Goal: Browse casually: Explore the website without a specific task or goal

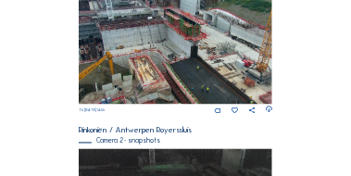
scroll to position [360, 0]
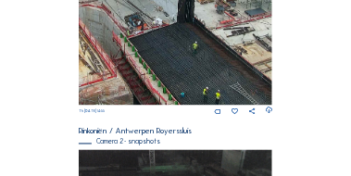
drag, startPoint x: 196, startPoint y: 74, endPoint x: 203, endPoint y: 52, distance: 23.2
click at [203, 52] on img at bounding box center [176, 49] width 195 height 114
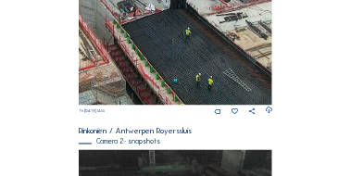
drag, startPoint x: 224, startPoint y: 75, endPoint x: 188, endPoint y: 37, distance: 52.4
click at [188, 37] on img at bounding box center [176, 49] width 195 height 114
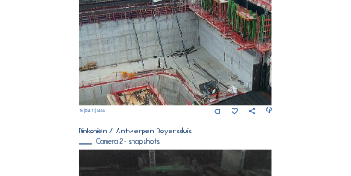
drag, startPoint x: 226, startPoint y: 77, endPoint x: 324, endPoint y: 130, distance: 111.5
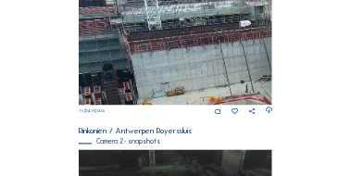
drag, startPoint x: 209, startPoint y: 49, endPoint x: 310, endPoint y: 61, distance: 100.8
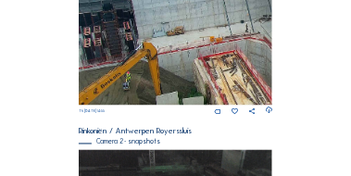
drag, startPoint x: 193, startPoint y: 82, endPoint x: 205, endPoint y: 43, distance: 40.7
click at [205, 43] on img at bounding box center [176, 49] width 195 height 114
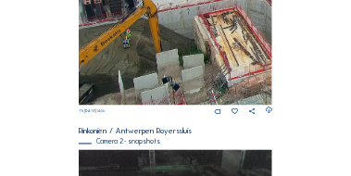
drag, startPoint x: 188, startPoint y: 67, endPoint x: 200, endPoint y: 35, distance: 33.7
click at [200, 35] on img at bounding box center [176, 49] width 195 height 114
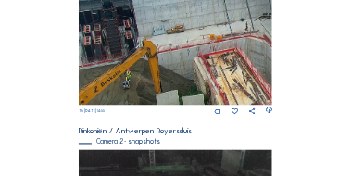
drag, startPoint x: 178, startPoint y: 45, endPoint x: 183, endPoint y: 82, distance: 36.4
click at [183, 82] on img at bounding box center [176, 49] width 195 height 114
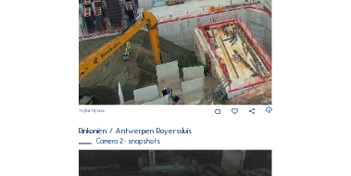
drag, startPoint x: 153, startPoint y: 82, endPoint x: 158, endPoint y: 60, distance: 21.8
click at [158, 60] on img at bounding box center [176, 49] width 195 height 114
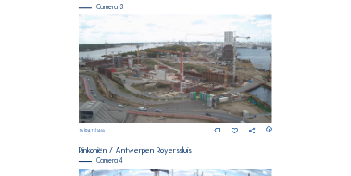
scroll to position [656, 0]
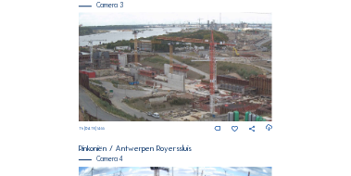
drag, startPoint x: 161, startPoint y: 67, endPoint x: 223, endPoint y: 38, distance: 68.4
click at [219, 40] on img at bounding box center [176, 66] width 195 height 109
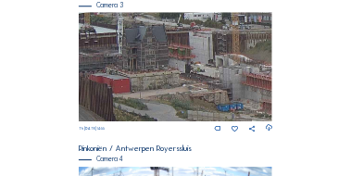
drag, startPoint x: 185, startPoint y: 44, endPoint x: 240, endPoint y: 122, distance: 95.1
click at [240, 121] on img at bounding box center [176, 66] width 195 height 109
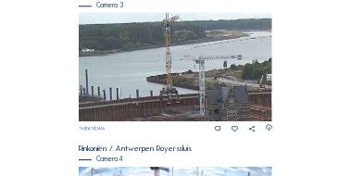
drag, startPoint x: 201, startPoint y: 87, endPoint x: 286, endPoint y: 135, distance: 97.9
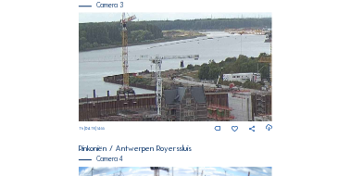
drag, startPoint x: 236, startPoint y: 104, endPoint x: 210, endPoint y: 105, distance: 26.0
click at [210, 105] on img at bounding box center [176, 66] width 195 height 109
drag, startPoint x: 220, startPoint y: 94, endPoint x: 207, endPoint y: 91, distance: 13.3
click at [205, 91] on img at bounding box center [176, 66] width 195 height 109
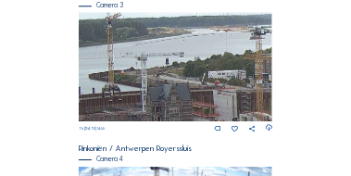
click at [213, 93] on img at bounding box center [176, 66] width 195 height 109
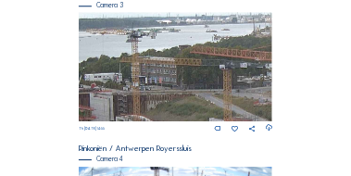
drag, startPoint x: 232, startPoint y: 89, endPoint x: 114, endPoint y: 88, distance: 117.7
click at [115, 90] on img at bounding box center [176, 66] width 195 height 109
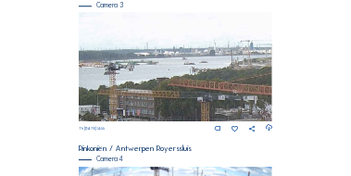
drag, startPoint x: 198, startPoint y: 57, endPoint x: 178, endPoint y: 62, distance: 21.1
click at [177, 86] on img at bounding box center [176, 66] width 195 height 109
